Goal: Information Seeking & Learning: Learn about a topic

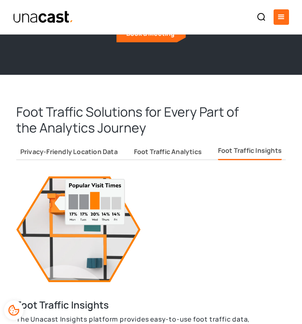
scroll to position [2188, 0]
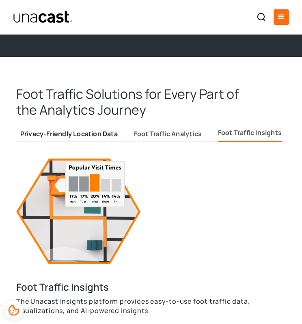
click at [115, 125] on link "Privacy-Friendly Location Data" at bounding box center [69, 133] width 98 height 17
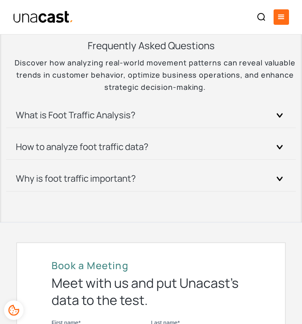
scroll to position [2564, 0]
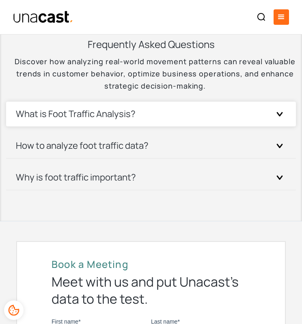
click at [119, 107] on div "What is Foot Traffic Analysis?" at bounding box center [151, 114] width 271 height 25
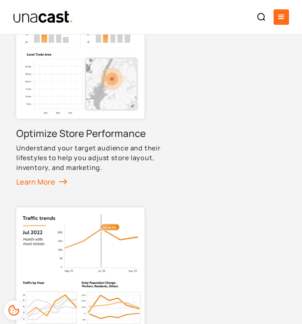
scroll to position [0, 0]
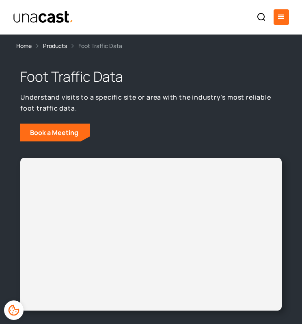
click at [27, 46] on div "Home" at bounding box center [23, 45] width 15 height 9
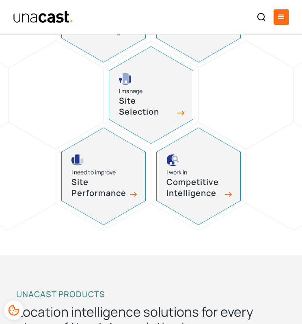
scroll to position [499, 0]
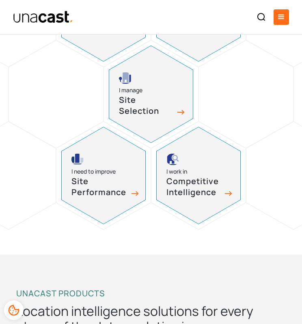
click at [131, 195] on div "Site Performance" at bounding box center [105, 187] width 66 height 22
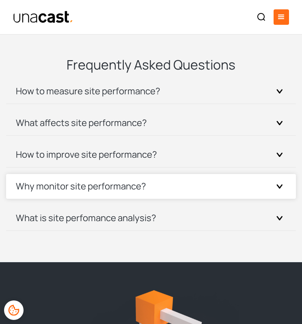
scroll to position [3033, 0]
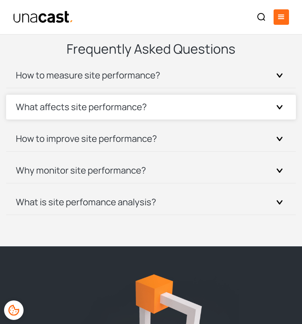
click at [153, 118] on div "What affects site performance?" at bounding box center [151, 107] width 271 height 25
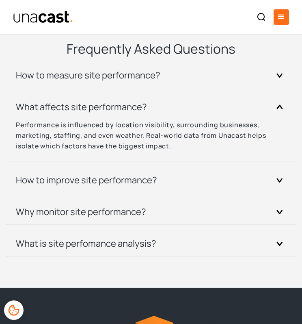
click at [158, 91] on div "How to measure site performance? Site performance can be measured using KPIs li…" at bounding box center [151, 163] width 290 height 200
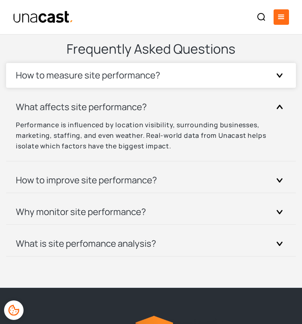
click at [159, 80] on h3 "How to measure site performance?" at bounding box center [88, 75] width 145 height 12
